Goal: Information Seeking & Learning: Learn about a topic

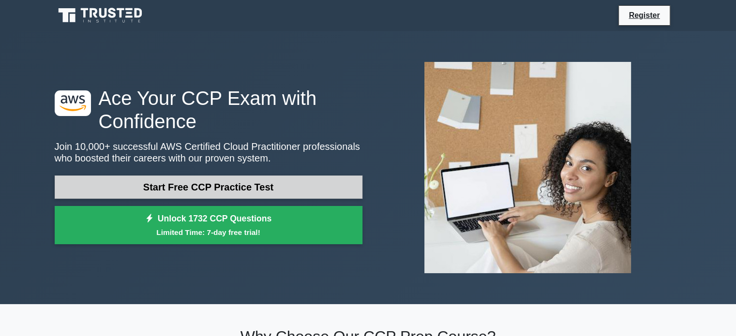
click at [206, 190] on link "Start Free CCP Practice Test" at bounding box center [209, 187] width 308 height 23
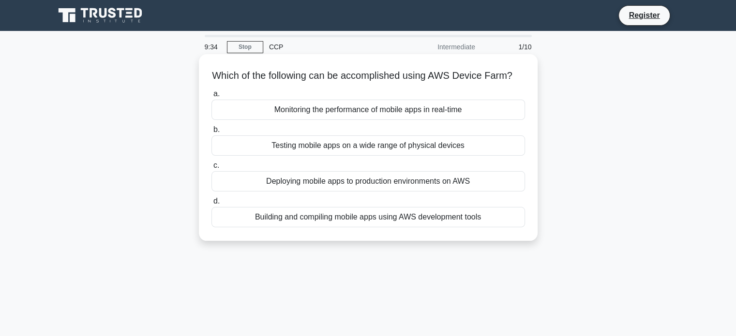
click at [381, 227] on div "Building and compiling mobile apps using AWS development tools" at bounding box center [367, 217] width 313 height 20
click at [211, 205] on input "d. Building and compiling mobile apps using AWS development tools" at bounding box center [211, 201] width 0 height 6
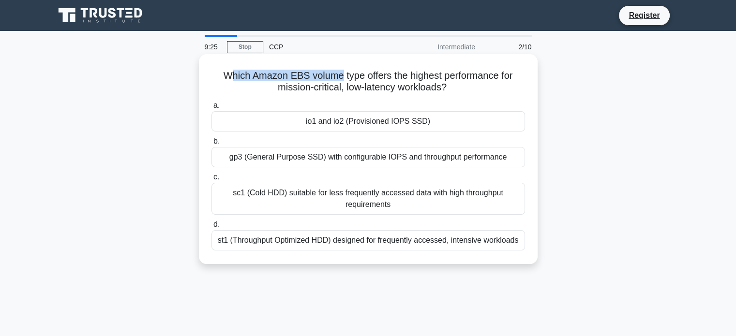
drag, startPoint x: 229, startPoint y: 74, endPoint x: 339, endPoint y: 75, distance: 109.8
click at [339, 75] on h5 "Which Amazon EBS volume type offers the highest performance for mission-critica…" at bounding box center [367, 82] width 315 height 24
click at [426, 161] on div "gp3 (General Purpose SSD) with configurable IOPS and throughput performance" at bounding box center [367, 157] width 313 height 20
click at [211, 145] on input "b. gp3 (General Purpose SSD) with configurable IOPS and throughput performance" at bounding box center [211, 141] width 0 height 6
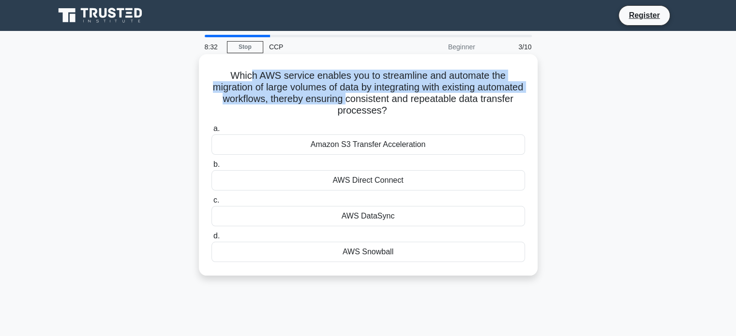
drag, startPoint x: 255, startPoint y: 74, endPoint x: 389, endPoint y: 96, distance: 135.9
click at [389, 96] on h5 "Which AWS service enables you to streamline and automate the migration of large…" at bounding box center [367, 93] width 315 height 47
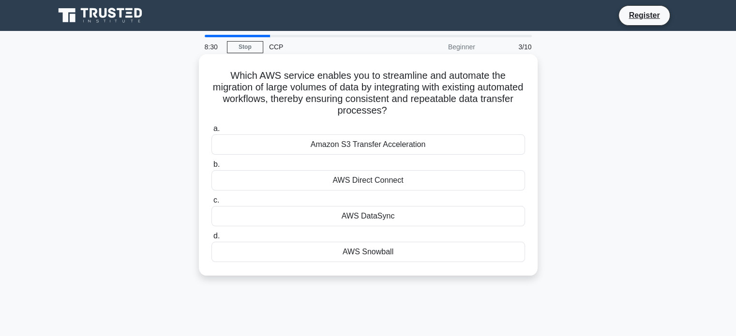
click at [276, 116] on h5 "Which AWS service enables you to streamline and automate the migration of large…" at bounding box center [367, 93] width 315 height 47
click at [362, 148] on div "Amazon S3 Transfer Acceleration" at bounding box center [367, 144] width 313 height 20
click at [211, 132] on input "a. Amazon S3 Transfer Acceleration" at bounding box center [211, 129] width 0 height 6
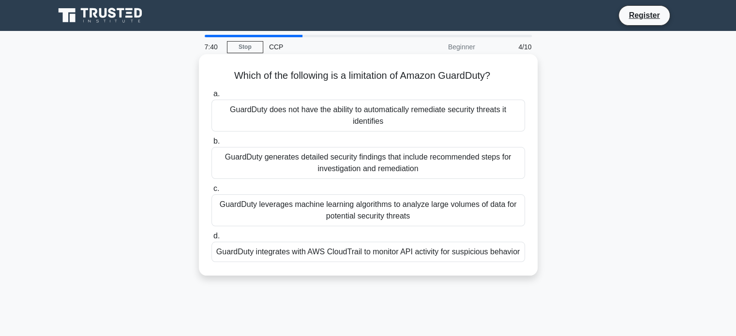
click at [361, 121] on div "GuardDuty does not have the ability to automatically remediate security threats…" at bounding box center [367, 116] width 313 height 32
click at [211, 97] on input "a. GuardDuty does not have the ability to automatically remediate security thre…" at bounding box center [211, 94] width 0 height 6
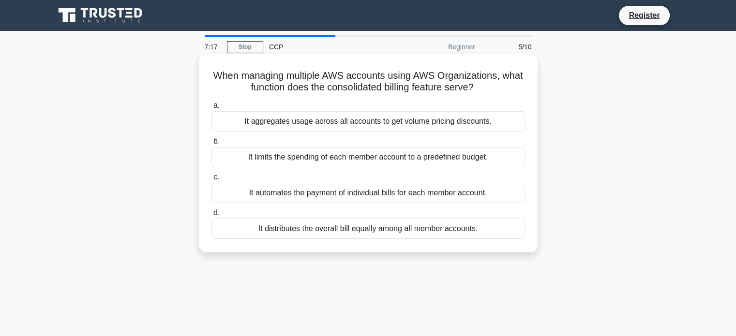
click at [346, 123] on div "It aggregates usage across all accounts to get volume pricing discounts." at bounding box center [367, 121] width 313 height 20
click at [211, 109] on input "a. It aggregates usage across all accounts to get volume pricing discounts." at bounding box center [211, 106] width 0 height 6
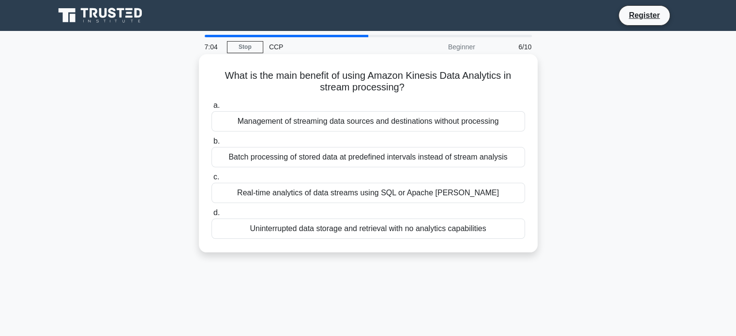
click at [407, 192] on div "Real-time analytics of data streams using SQL or Apache Flink" at bounding box center [367, 193] width 313 height 20
click at [211, 180] on input "c. Real-time analytics of data streams using SQL or Apache Flink" at bounding box center [211, 177] width 0 height 6
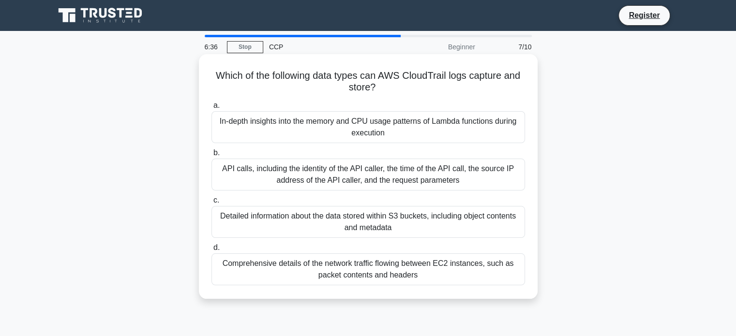
click at [465, 223] on div "Detailed information about the data stored within S3 buckets, including object …" at bounding box center [367, 222] width 313 height 32
click at [211, 204] on input "c. Detailed information about the data stored within S3 buckets, including obje…" at bounding box center [211, 200] width 0 height 6
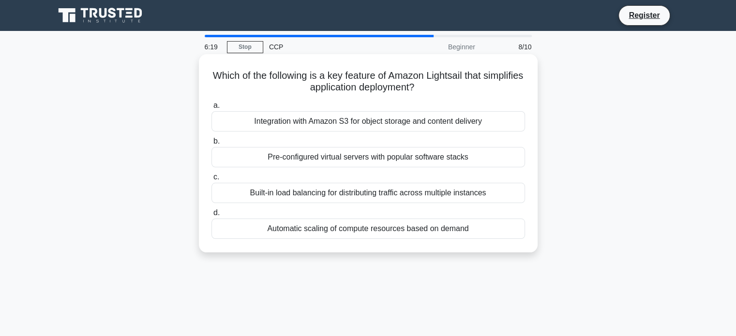
click at [362, 191] on div "Built-in load balancing for distributing traffic across multiple instances" at bounding box center [367, 193] width 313 height 20
click at [211, 180] on input "c. Built-in load balancing for distributing traffic across multiple instances" at bounding box center [211, 177] width 0 height 6
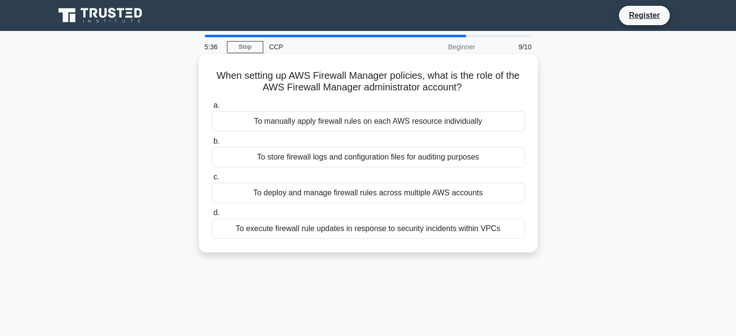
click at [390, 195] on div "To deploy and manage firewall rules across multiple AWS accounts" at bounding box center [367, 193] width 313 height 20
click at [211, 180] on input "c. To deploy and manage firewall rules across multiple AWS accounts" at bounding box center [211, 177] width 0 height 6
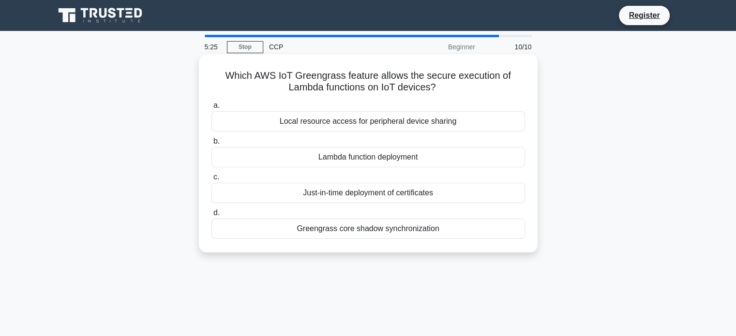
click at [381, 159] on div "Lambda function deployment" at bounding box center [367, 157] width 313 height 20
click at [211, 145] on input "b. Lambda function deployment" at bounding box center [211, 141] width 0 height 6
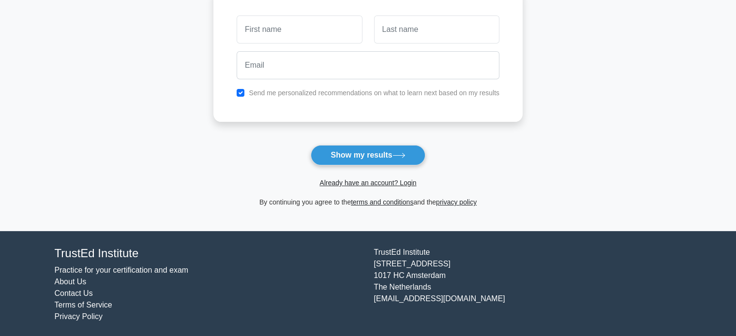
scroll to position [149, 0]
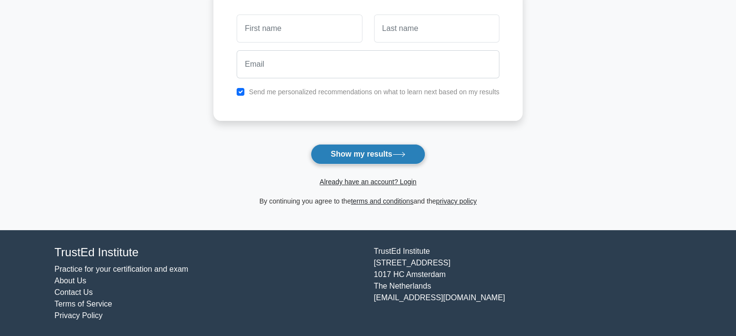
click at [354, 158] on button "Show my results" at bounding box center [367, 154] width 114 height 20
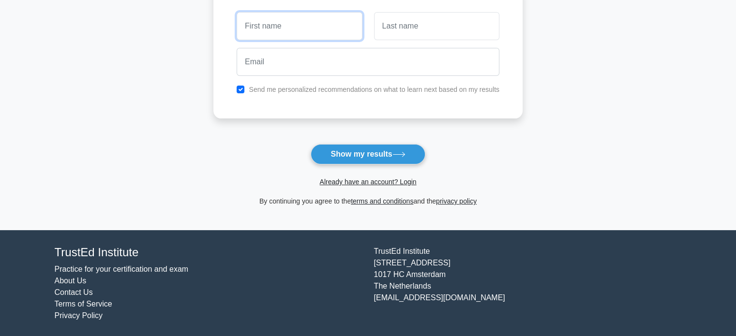
click at [287, 38] on input "text" at bounding box center [298, 26] width 125 height 28
click at [288, 34] on input "text" at bounding box center [298, 26] width 125 height 28
type input "[PERSON_NAME]"
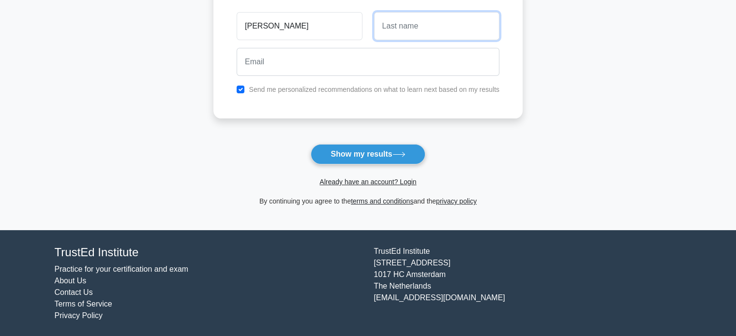
click at [392, 32] on input "text" at bounding box center [436, 26] width 125 height 28
type input "[PERSON_NAME]"
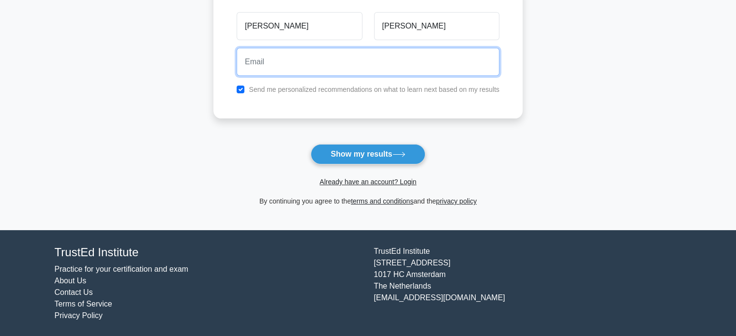
click at [366, 59] on input "email" at bounding box center [367, 62] width 263 height 28
type input "[PERSON_NAME][EMAIL_ADDRESS][DOMAIN_NAME]"
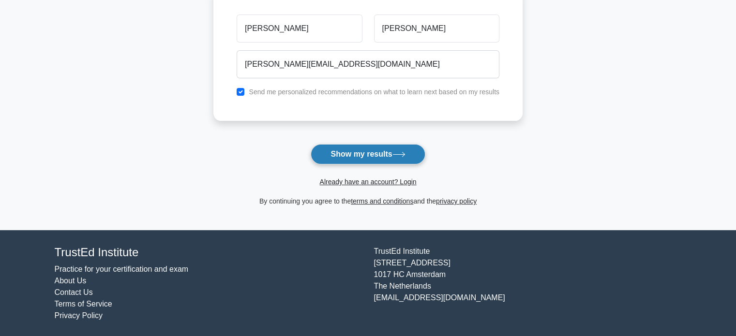
click at [370, 150] on button "Show my results" at bounding box center [367, 154] width 114 height 20
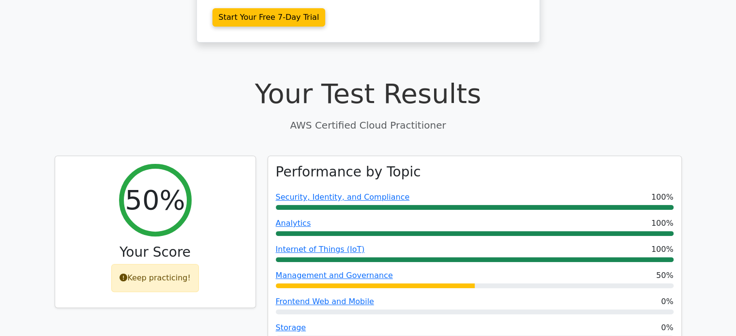
scroll to position [242, 0]
